Goal: Entertainment & Leisure: Browse casually

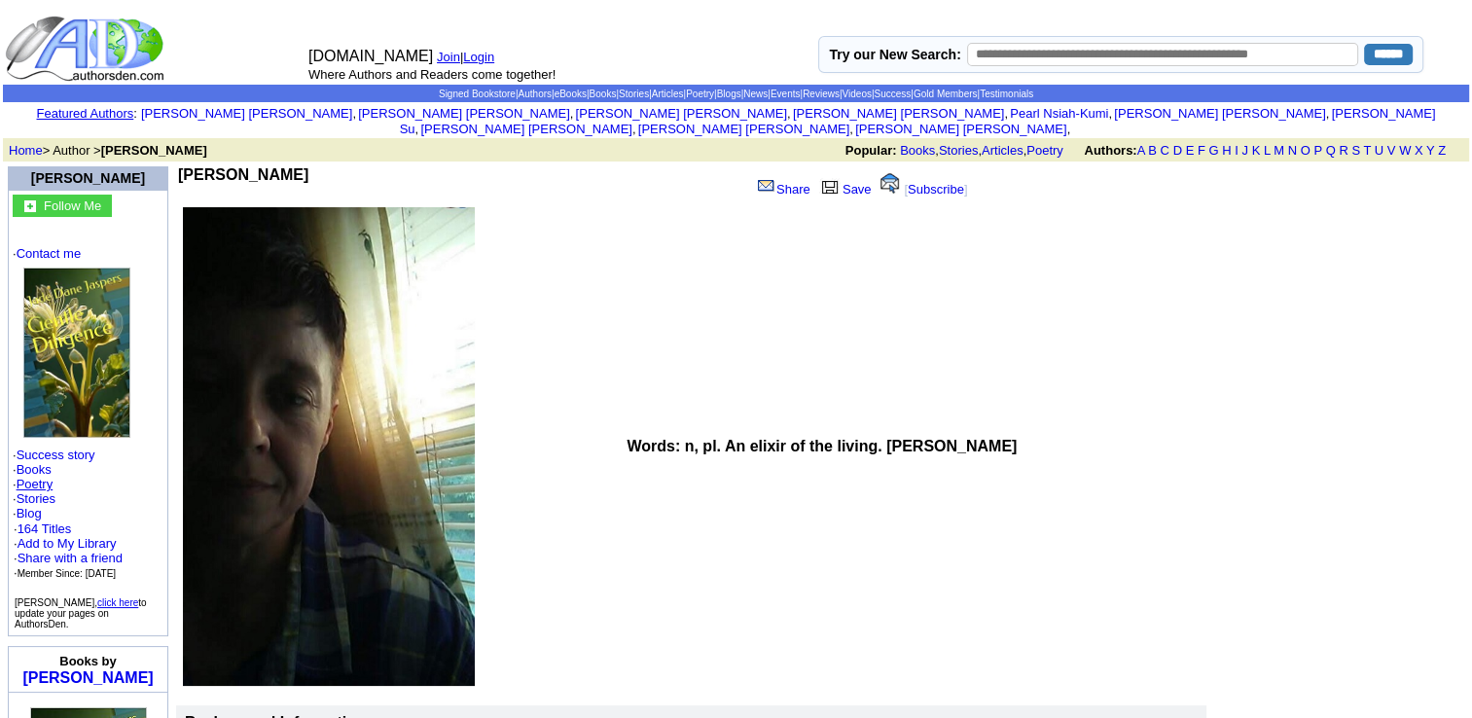
click at [37, 477] on link "Poetry" at bounding box center [35, 484] width 37 height 15
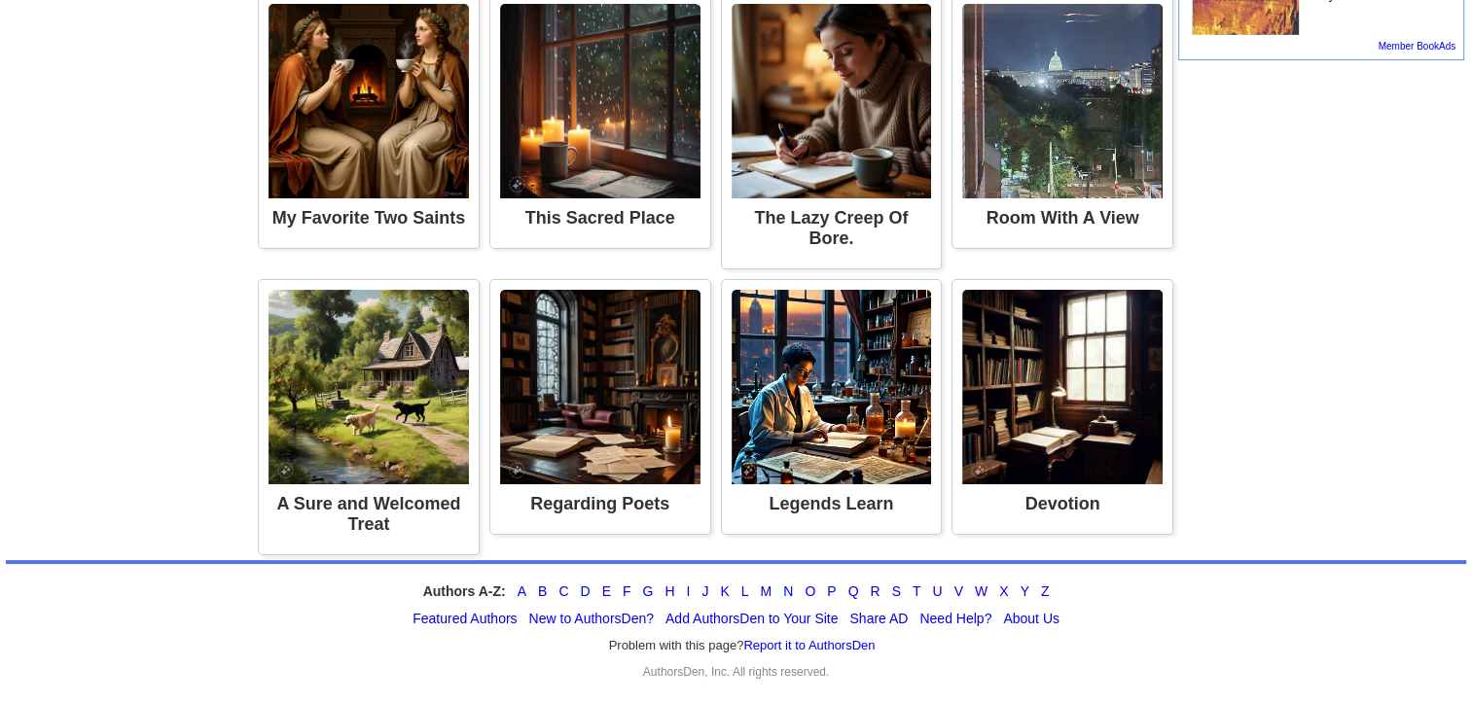
scroll to position [1518, 0]
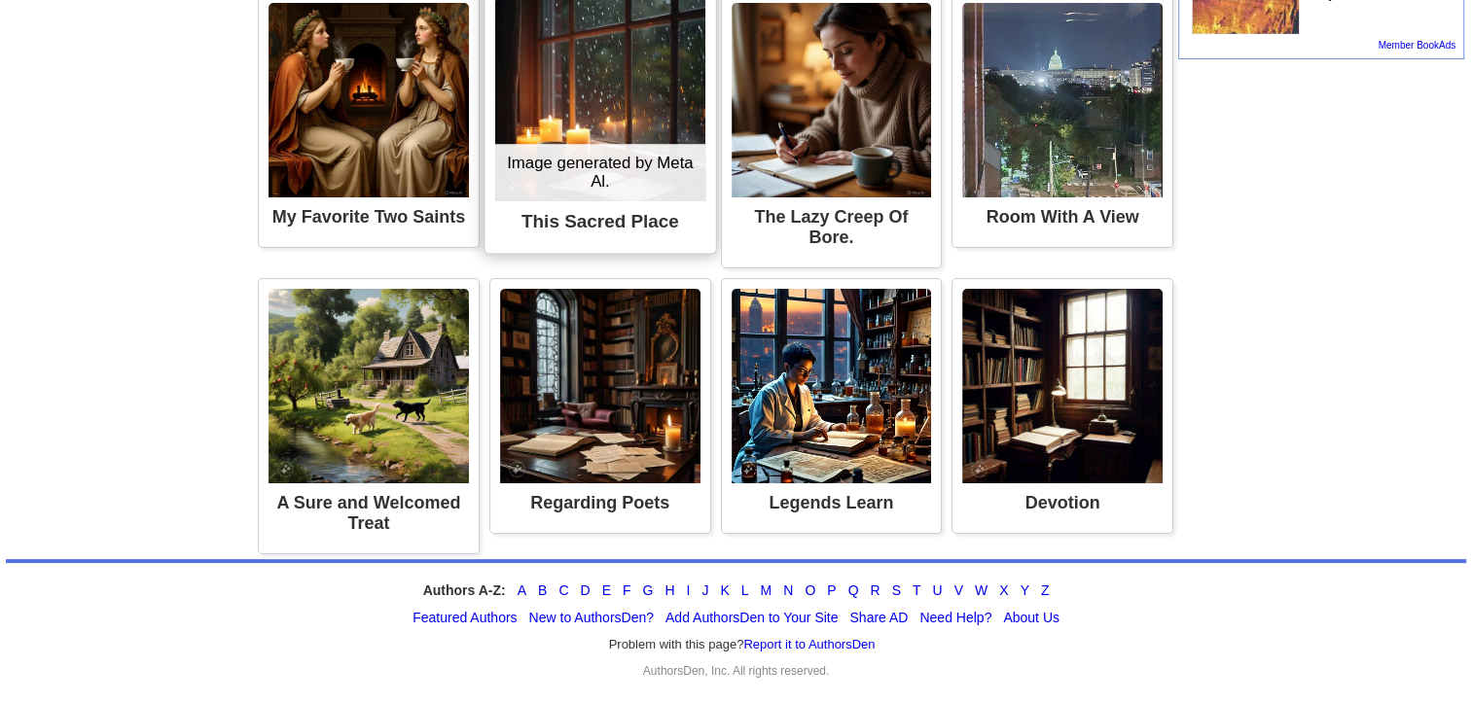
click at [556, 201] on img at bounding box center [600, 99] width 210 height 204
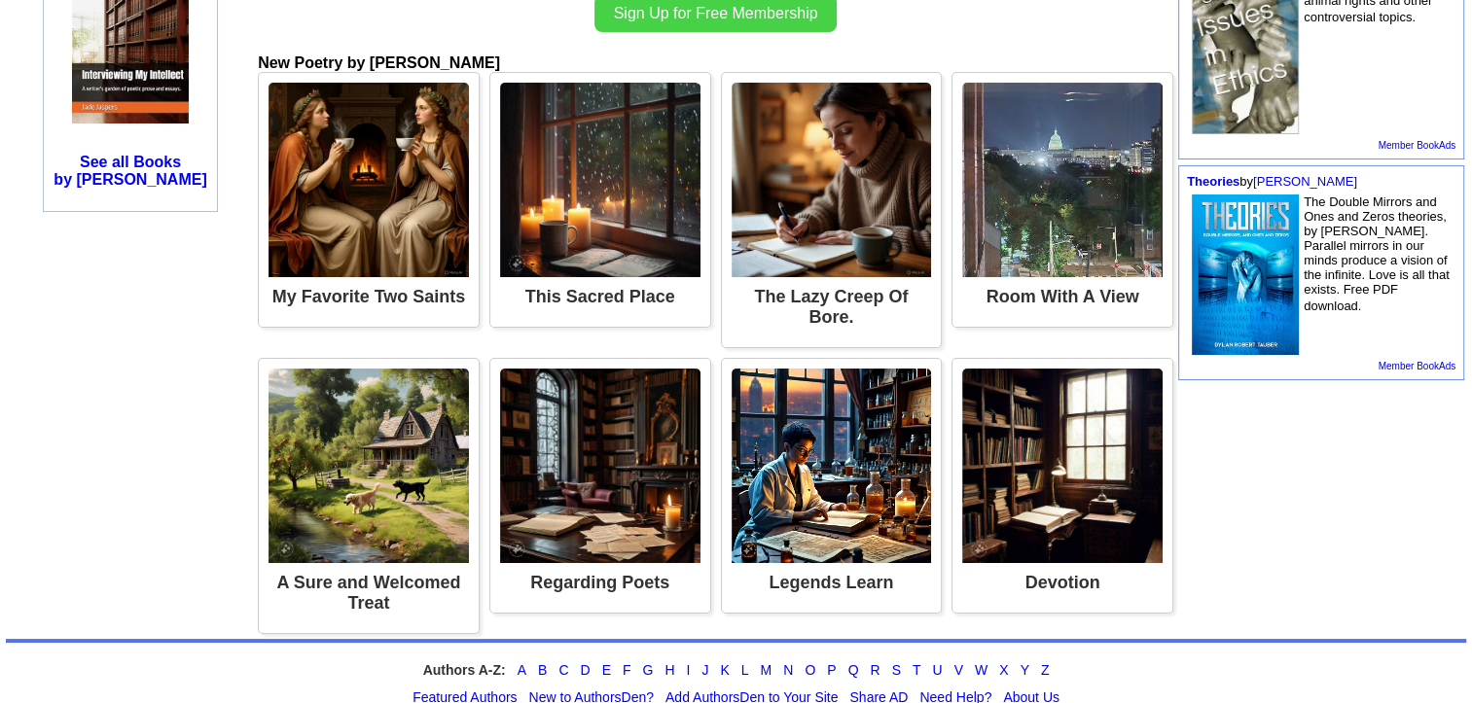
scroll to position [1012, 0]
